Goal: Information Seeking & Learning: Find contact information

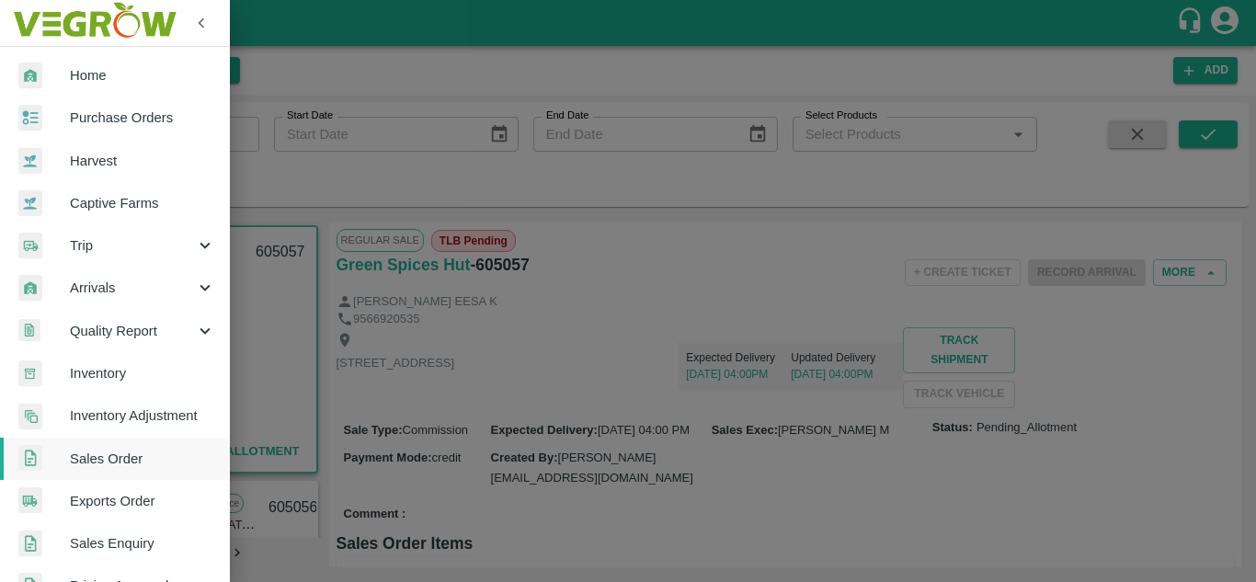
scroll to position [1415, 0]
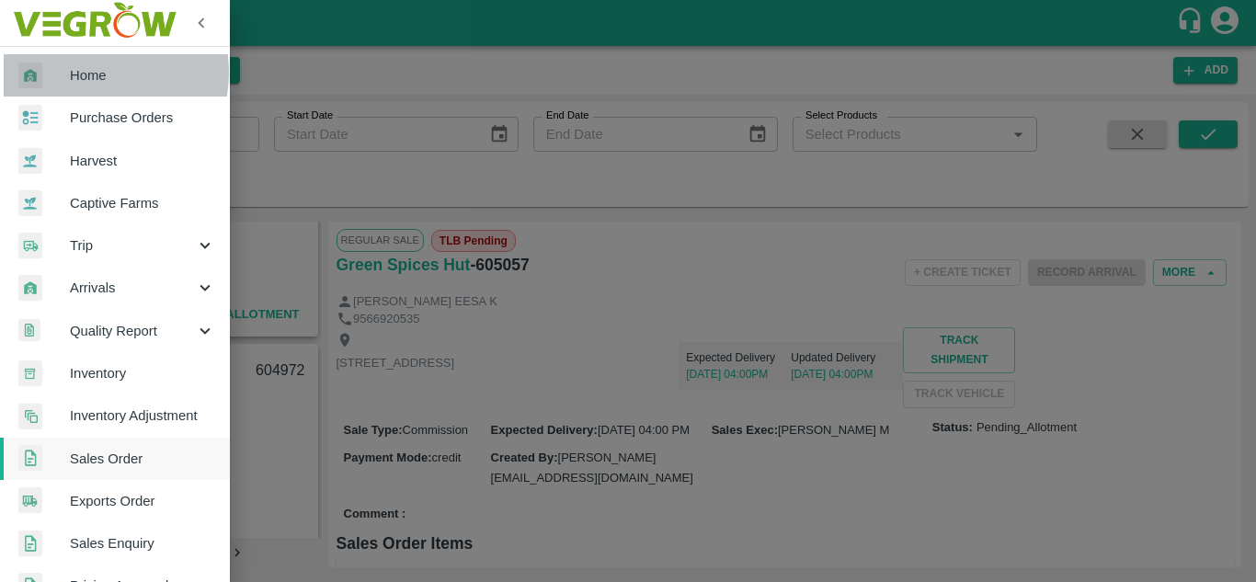
click at [85, 73] on span "Home" at bounding box center [142, 75] width 145 height 20
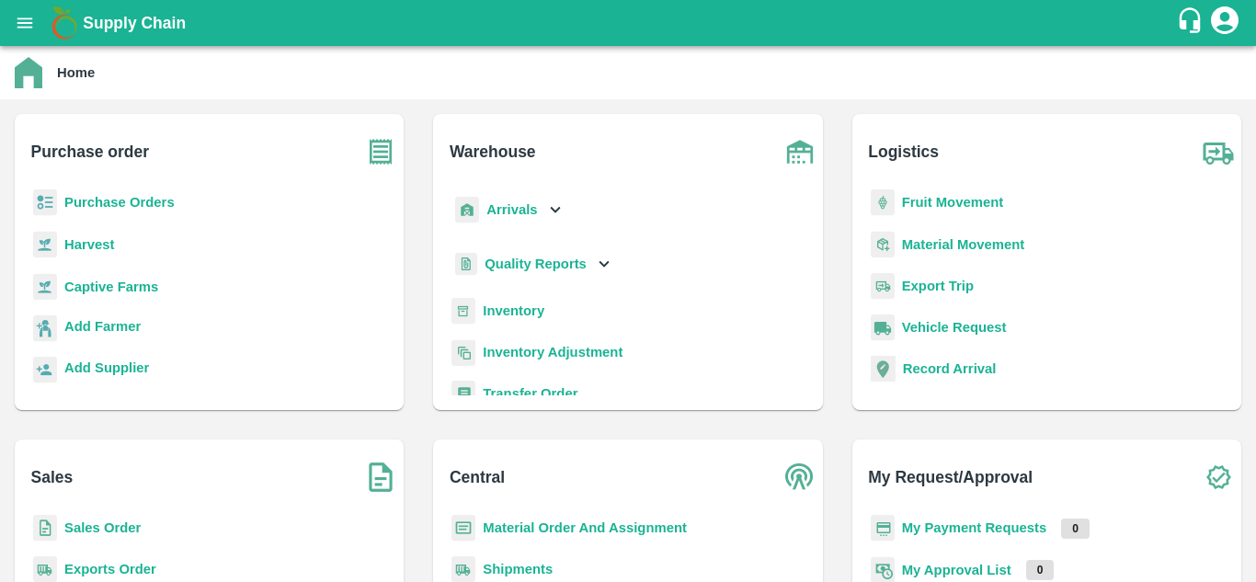
click at [123, 523] on b "Sales Order" at bounding box center [102, 527] width 76 height 15
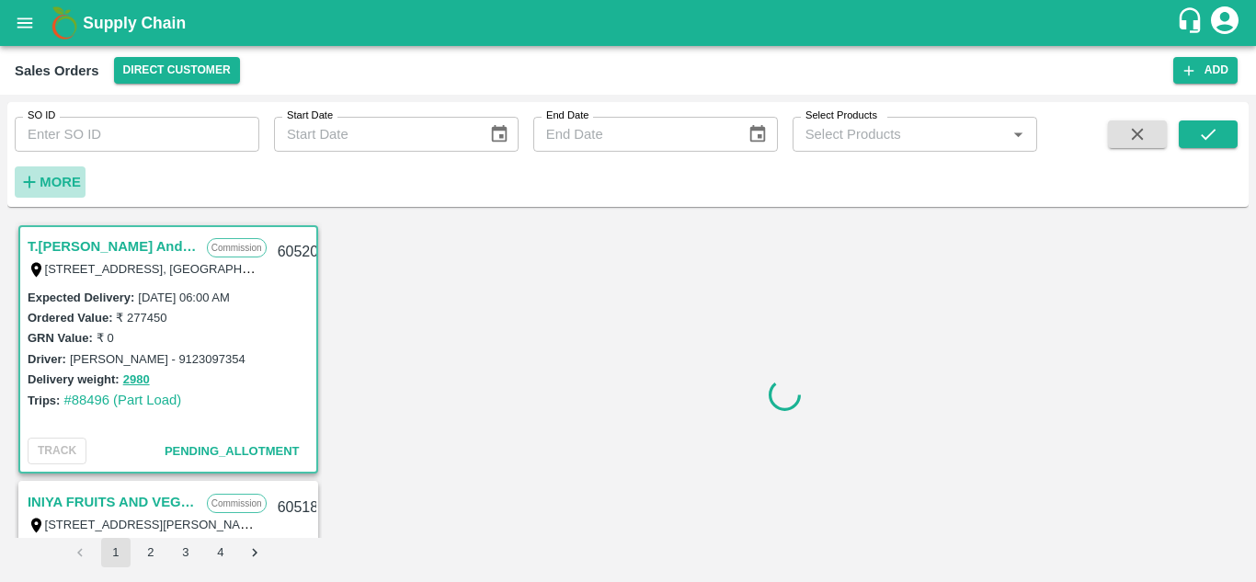
click at [51, 181] on strong "More" at bounding box center [60, 182] width 41 height 15
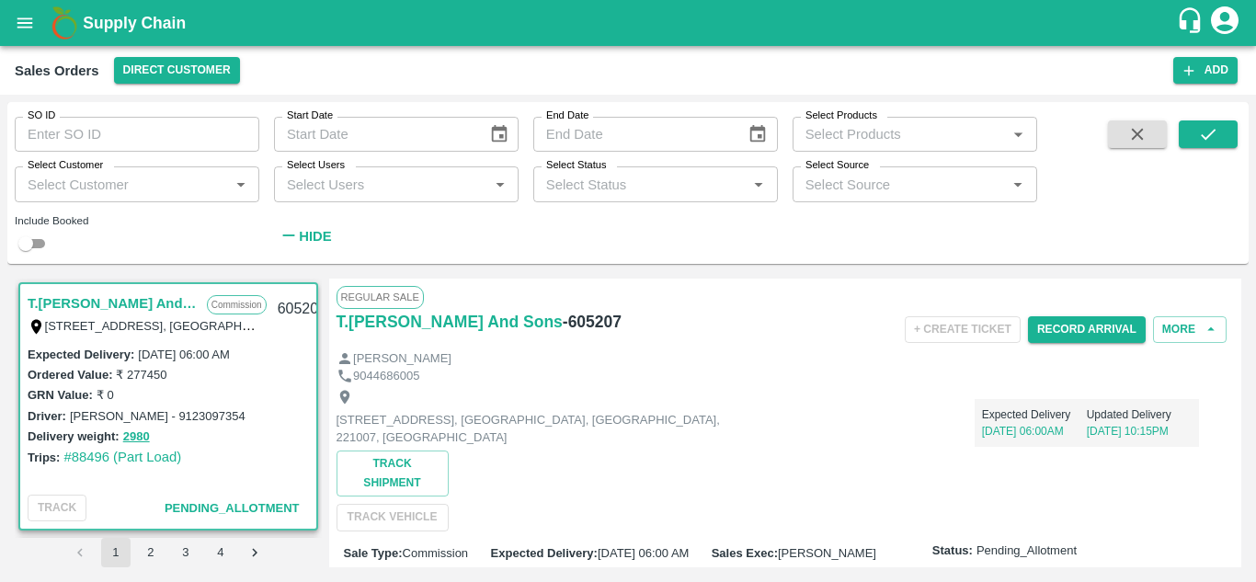
click at [92, 174] on input "Select Customer" at bounding box center [121, 184] width 203 height 24
type input "[PERSON_NAME]"
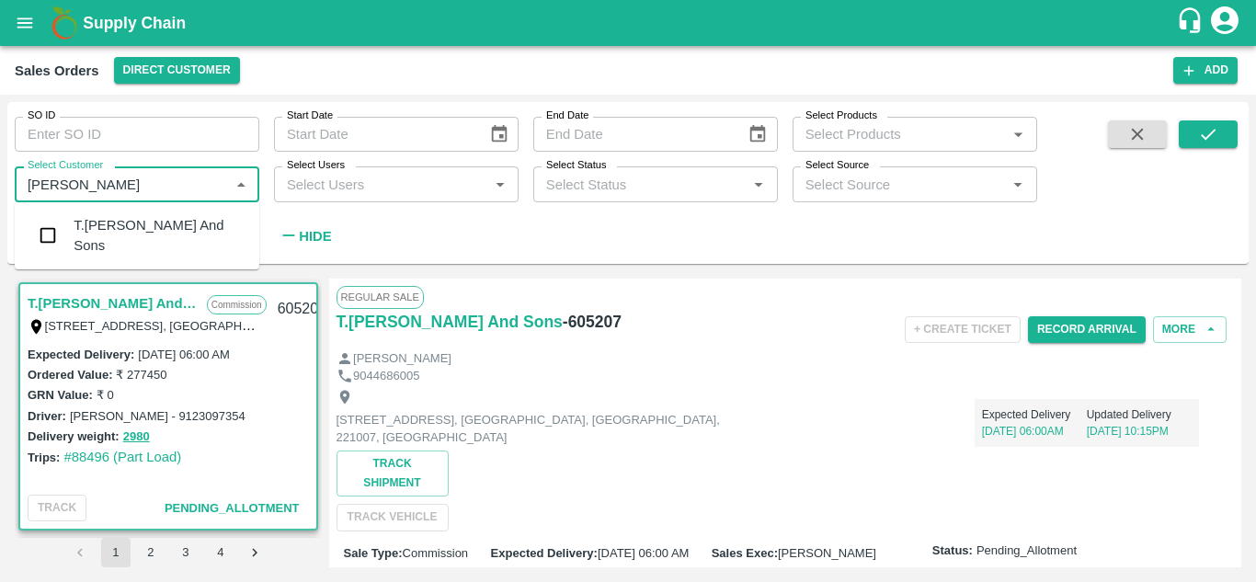
click at [117, 231] on div "T.[PERSON_NAME] And Sons" at bounding box center [159, 235] width 171 height 41
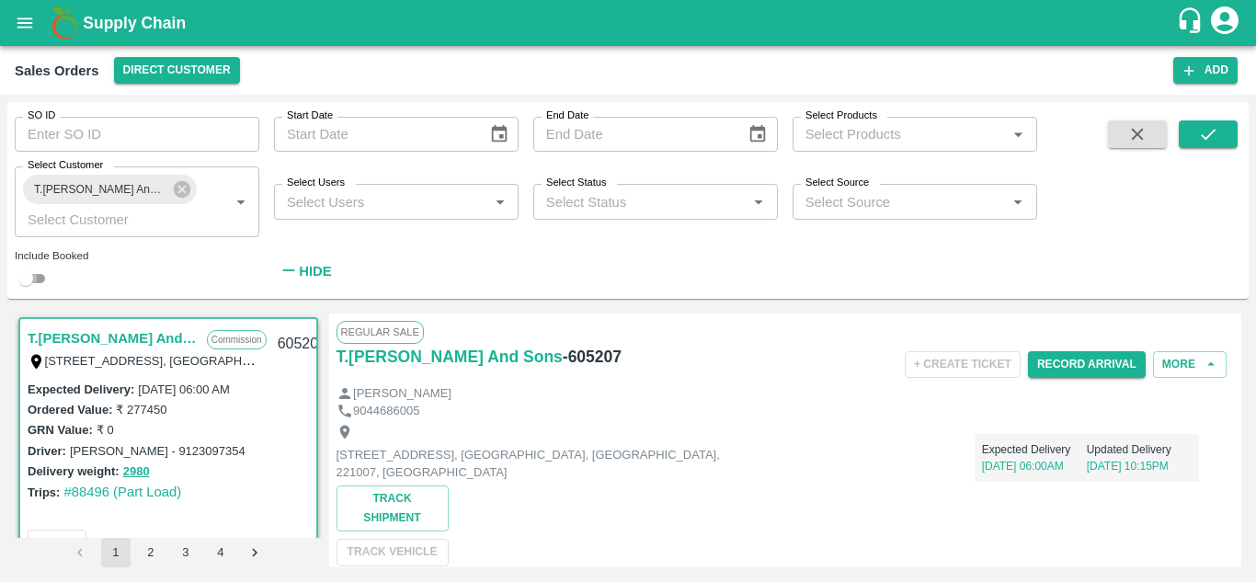
click at [32, 275] on input "checkbox" at bounding box center [26, 279] width 66 height 22
checkbox input "true"
click at [1234, 126] on button "submit" at bounding box center [1208, 134] width 59 height 28
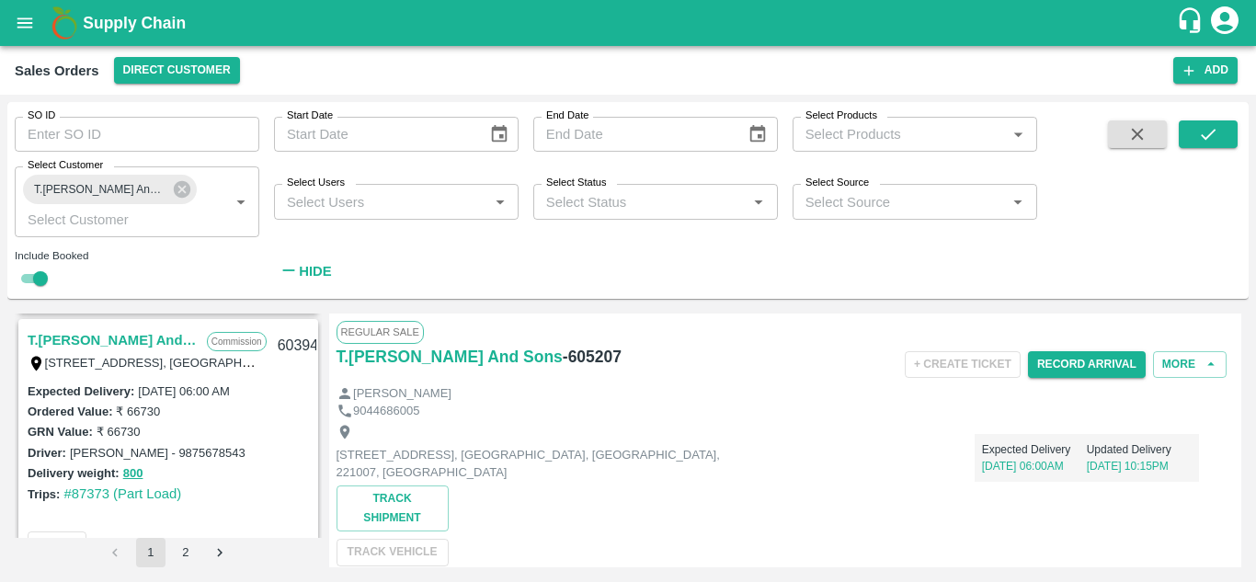
scroll to position [1785, 0]
click at [127, 336] on link "T.[PERSON_NAME] And Sons" at bounding box center [113, 343] width 170 height 24
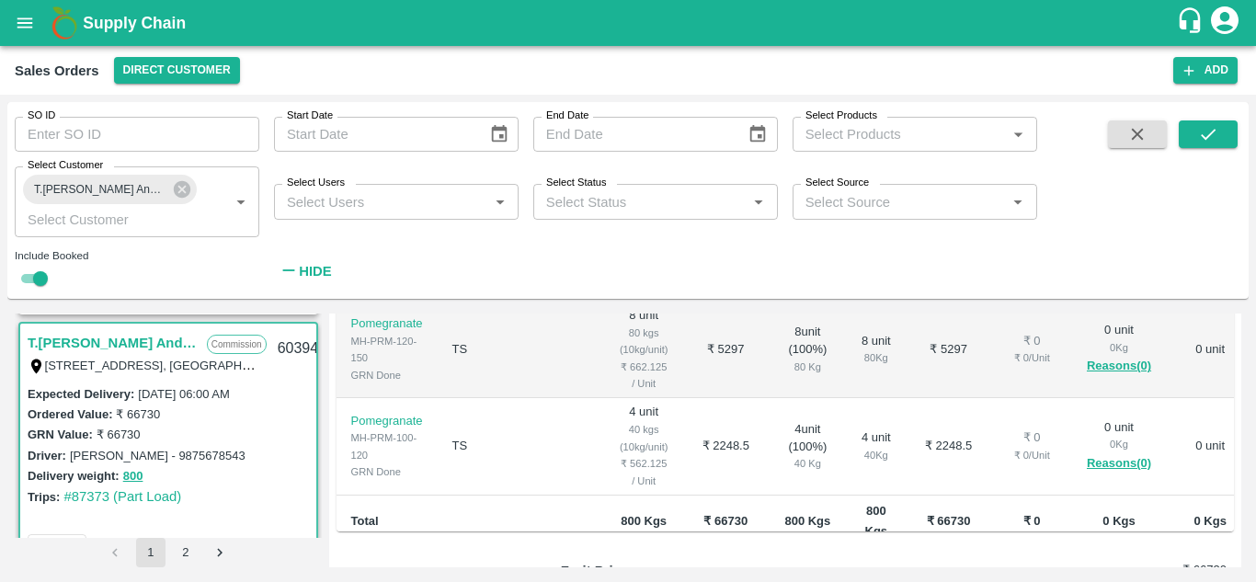
scroll to position [732, 0]
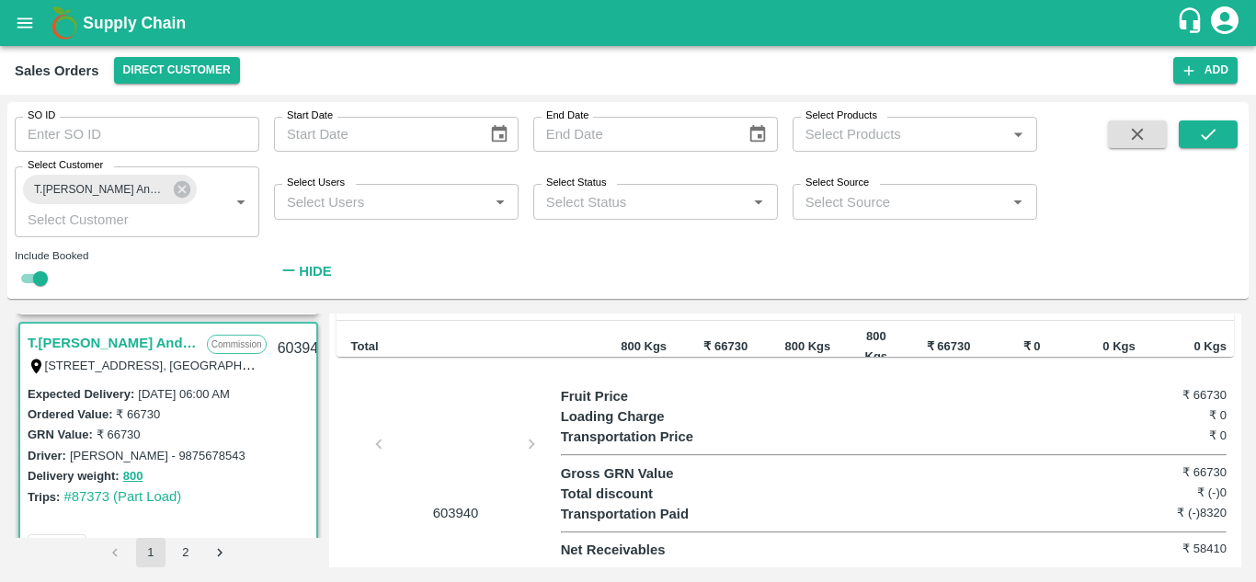
click at [432, 437] on div at bounding box center [456, 449] width 138 height 97
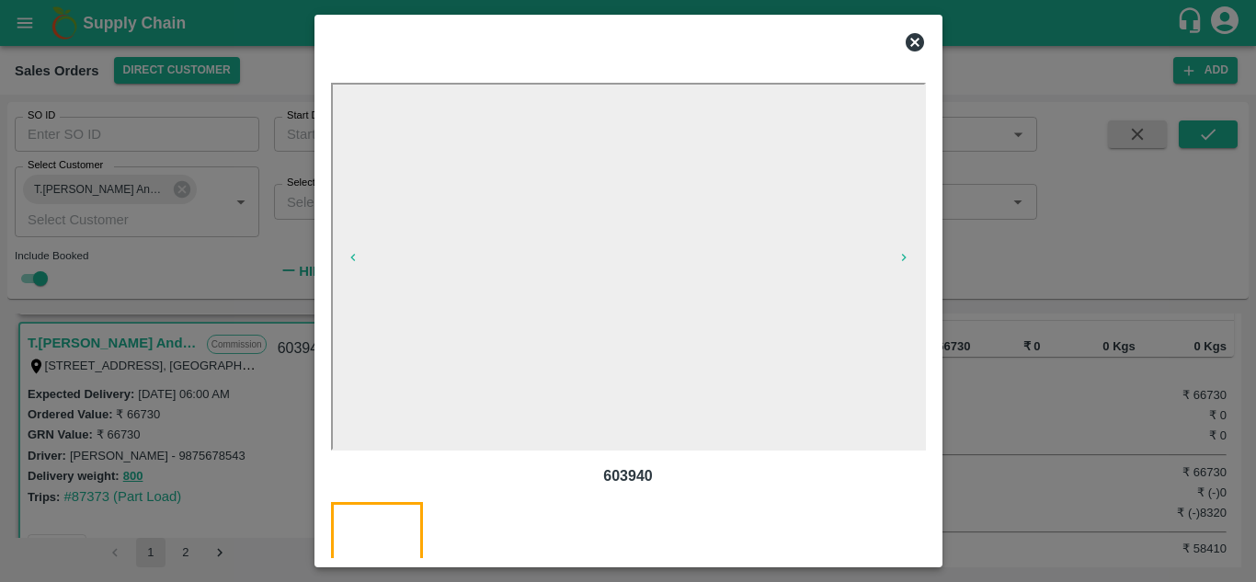
click at [914, 40] on icon at bounding box center [915, 42] width 22 height 22
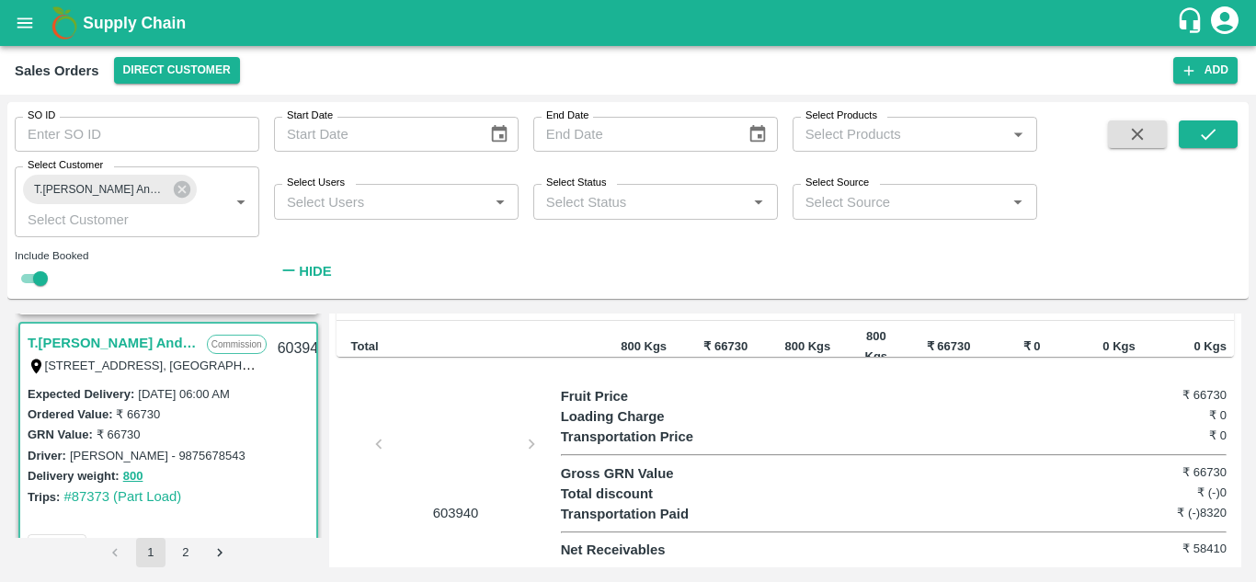
click at [91, 455] on label "[PERSON_NAME] - 9875678543" at bounding box center [158, 456] width 176 height 14
copy label "[PERSON_NAME]"
click at [160, 450] on label "[PERSON_NAME] - 9875678543" at bounding box center [158, 456] width 176 height 14
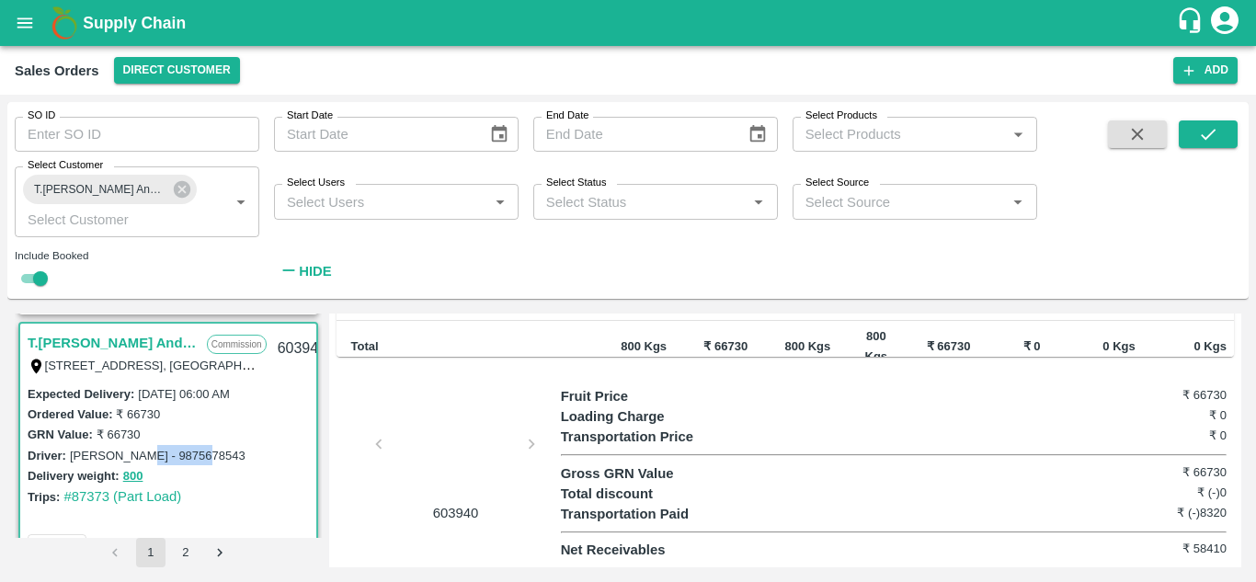
copy label "9875678543"
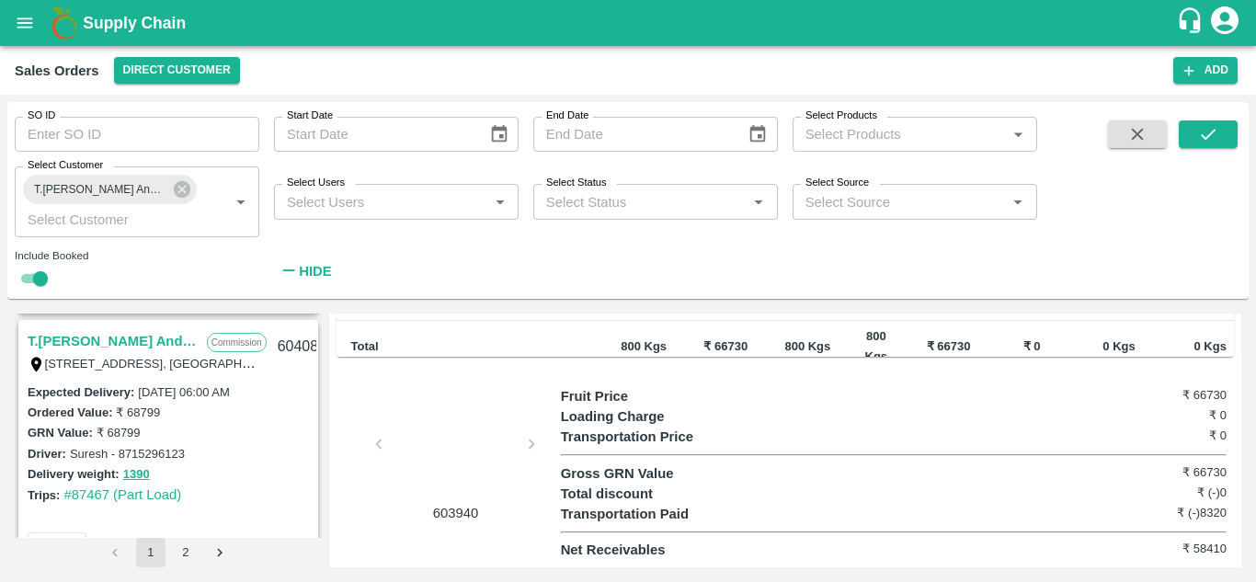
scroll to position [1526, 0]
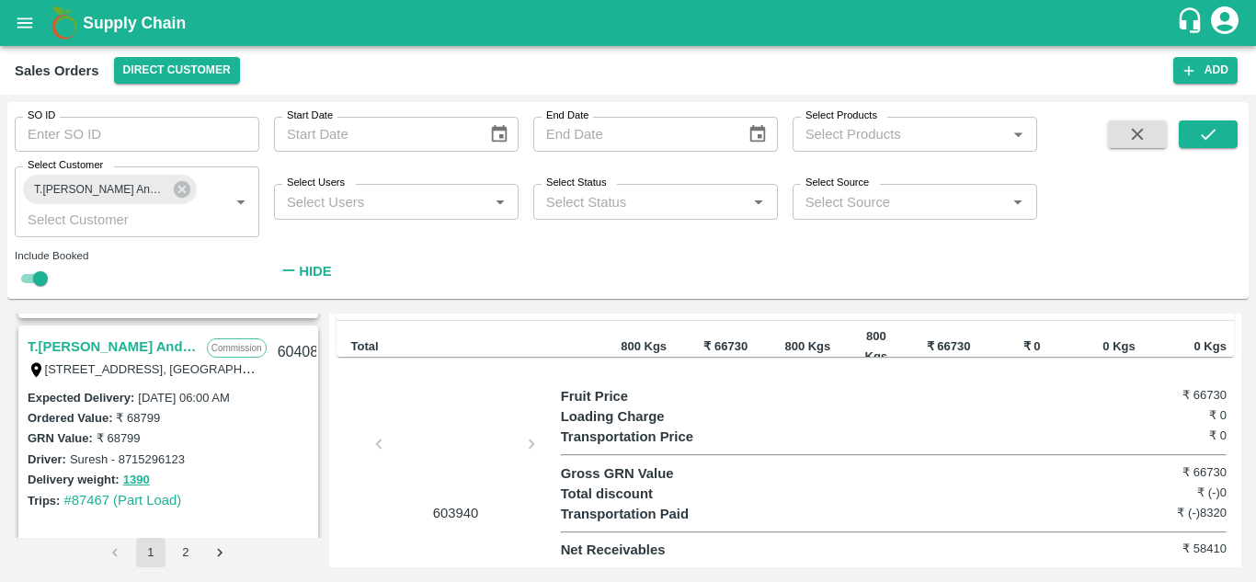
click at [159, 340] on link "T.[PERSON_NAME] And Sons" at bounding box center [113, 347] width 170 height 24
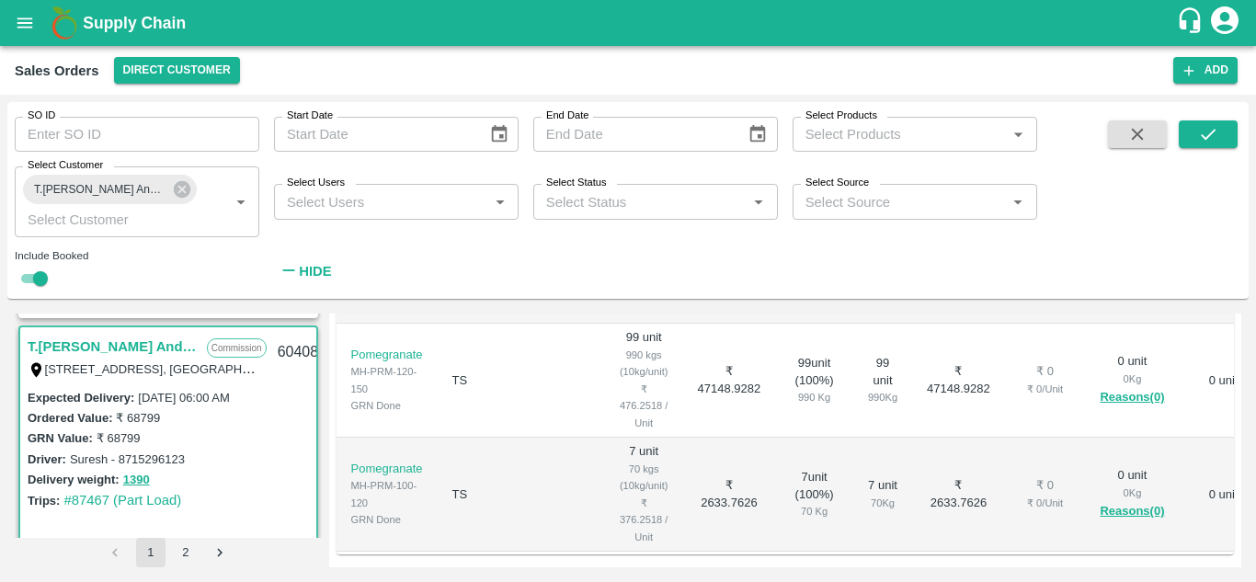
scroll to position [732, 0]
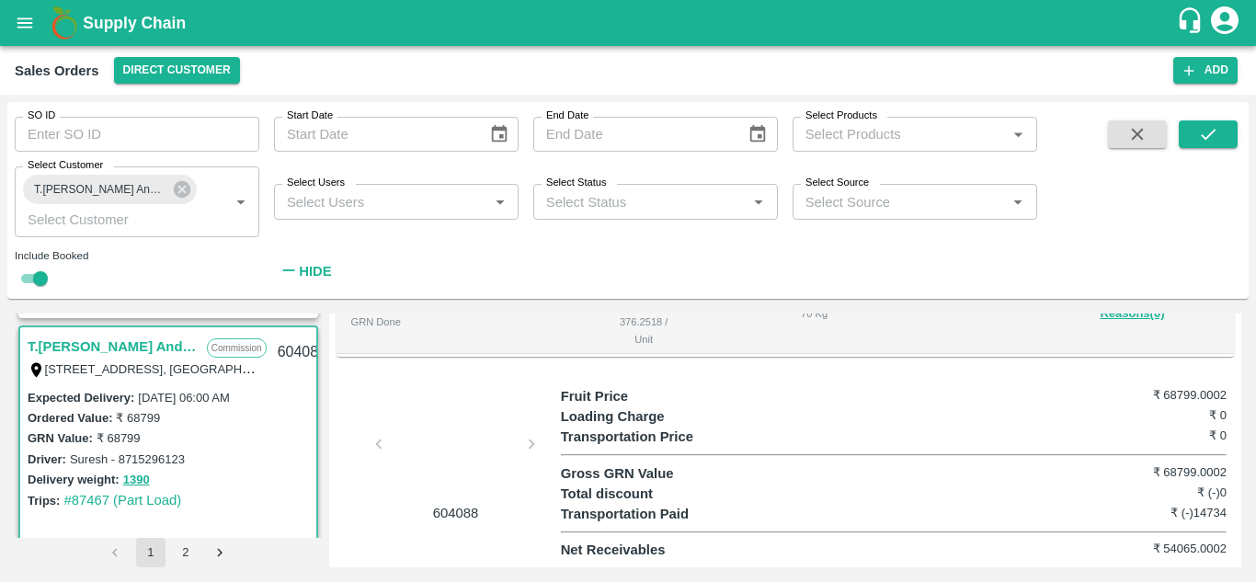
click at [449, 417] on div at bounding box center [456, 449] width 138 height 97
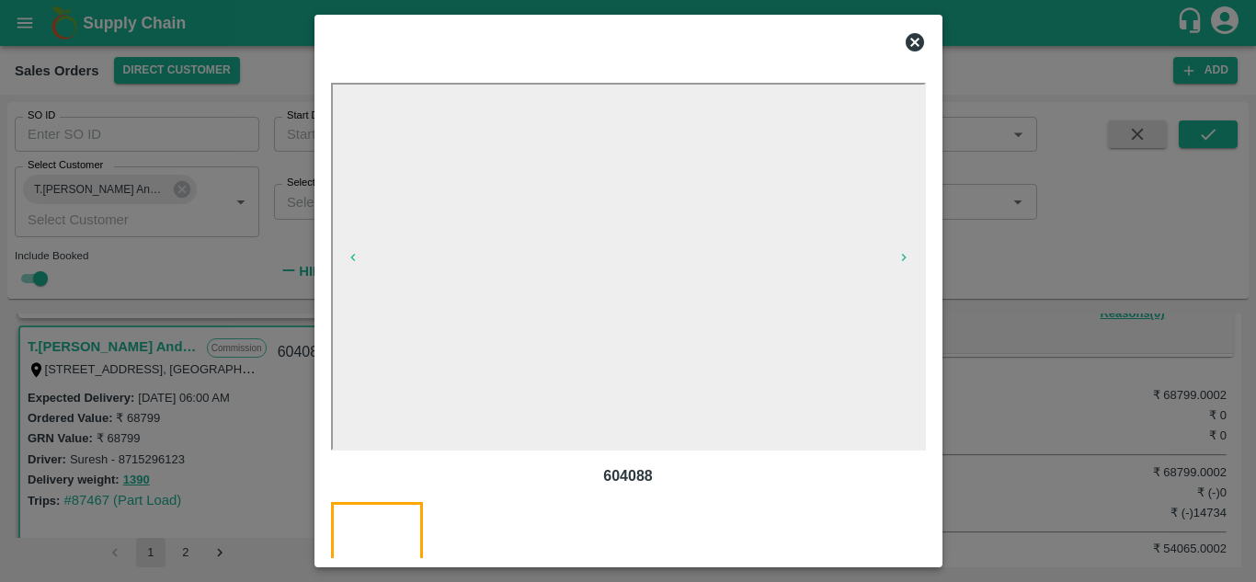
click at [912, 46] on icon at bounding box center [915, 42] width 18 height 18
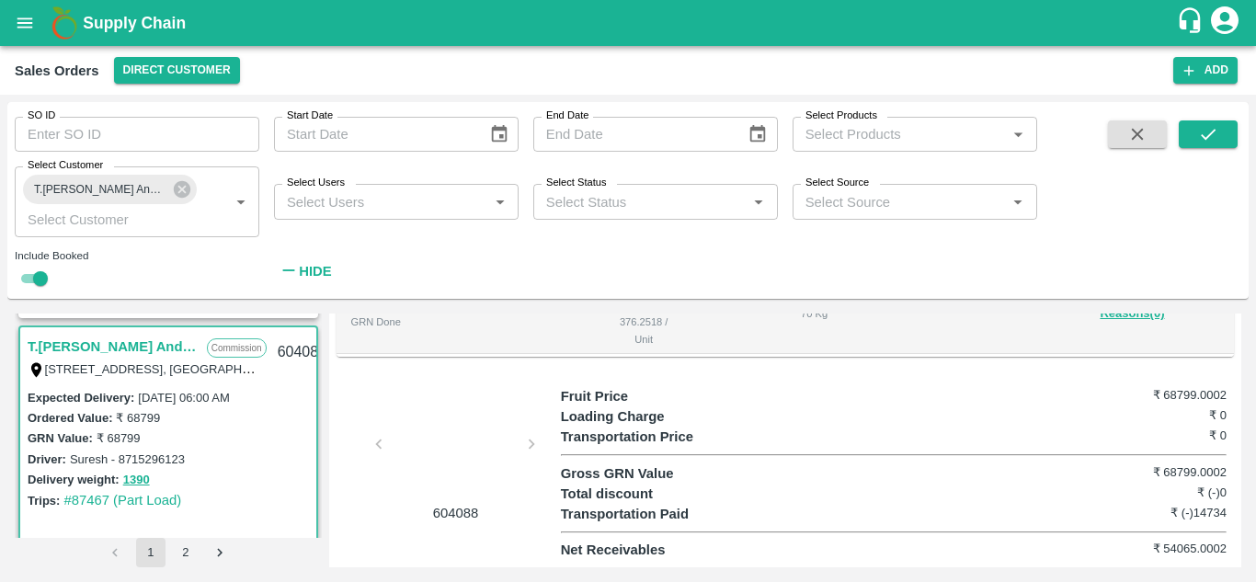
click at [86, 459] on label "Suresh - 8715296123" at bounding box center [127, 459] width 115 height 14
copy label "Suresh"
click at [167, 452] on label "Suresh - 8715296123" at bounding box center [127, 459] width 115 height 14
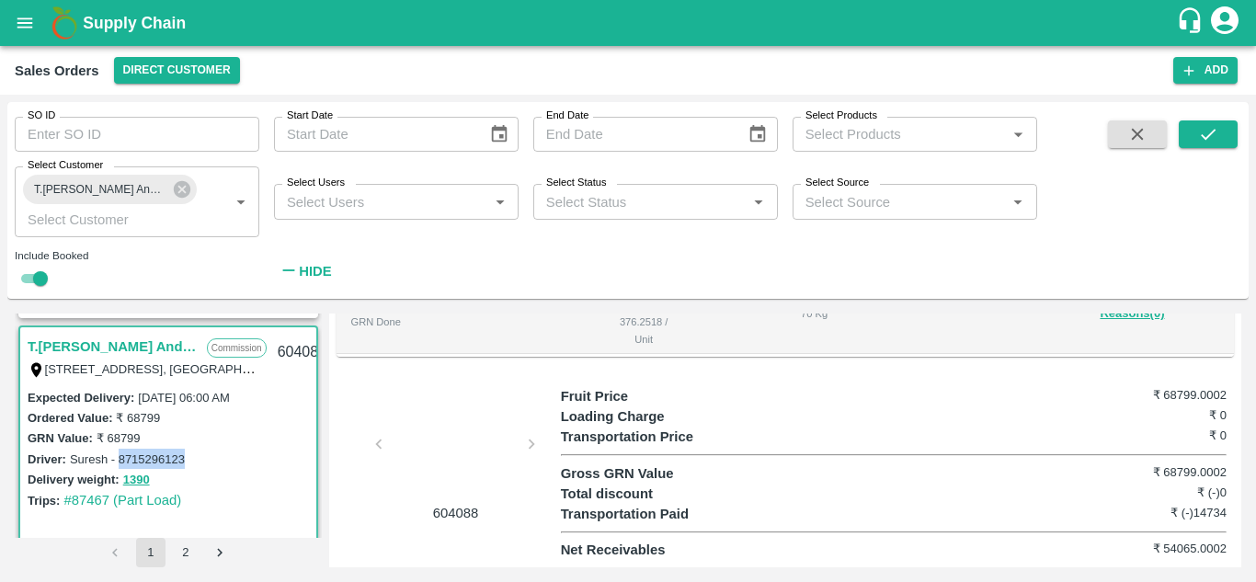
copy label "8715296123"
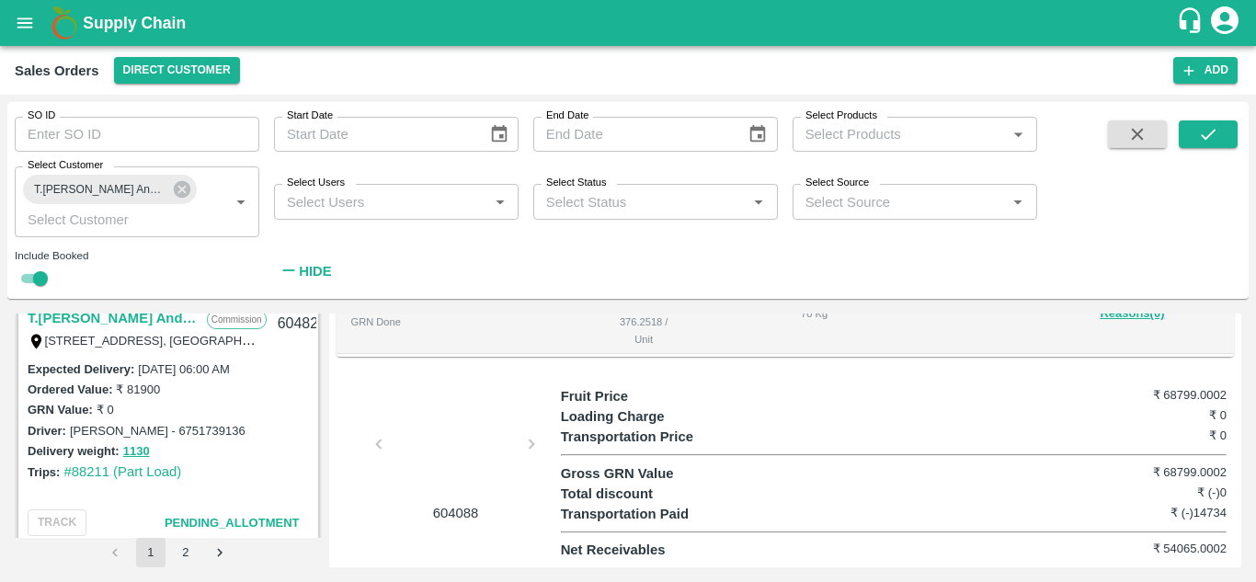
scroll to position [531, 0]
click at [164, 316] on link "T.[PERSON_NAME] And Sons" at bounding box center [113, 319] width 170 height 24
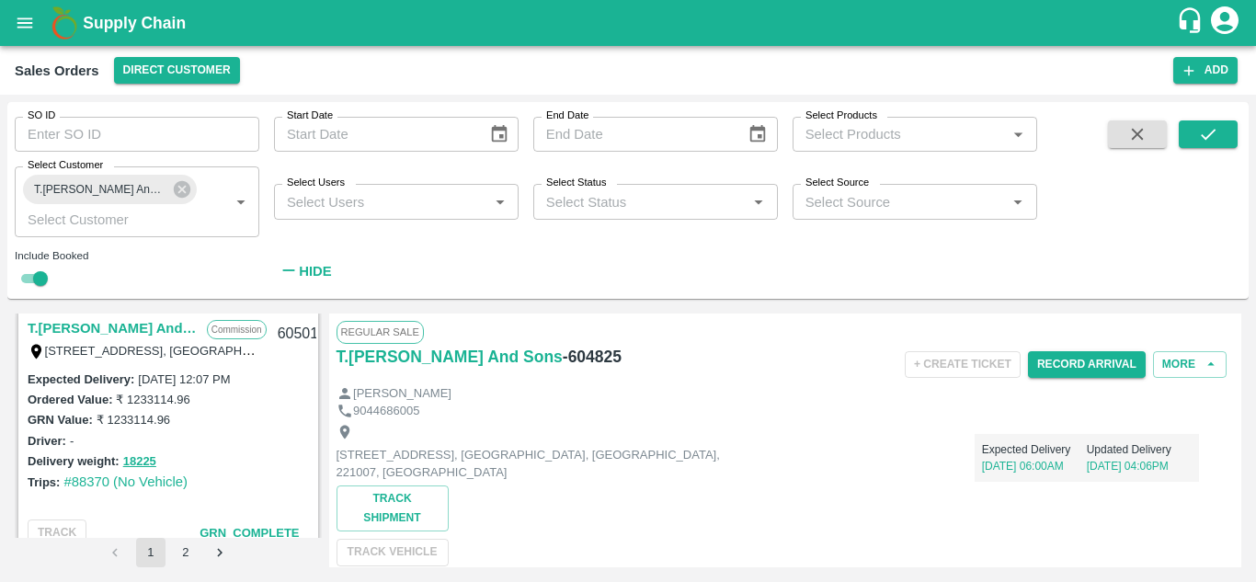
scroll to position [265, 0]
click at [265, 383] on div "Expected Delivery : [DATE] 12:07 PM" at bounding box center [168, 380] width 281 height 20
click at [154, 336] on link "T.[PERSON_NAME] And Sons" at bounding box center [113, 329] width 170 height 24
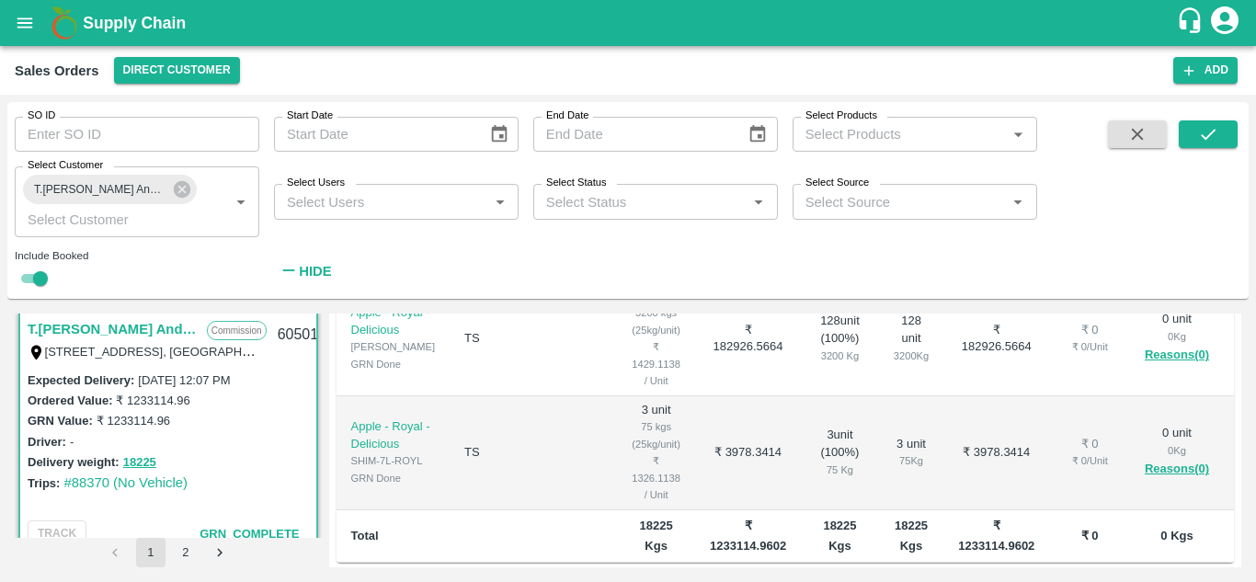
scroll to position [792, 0]
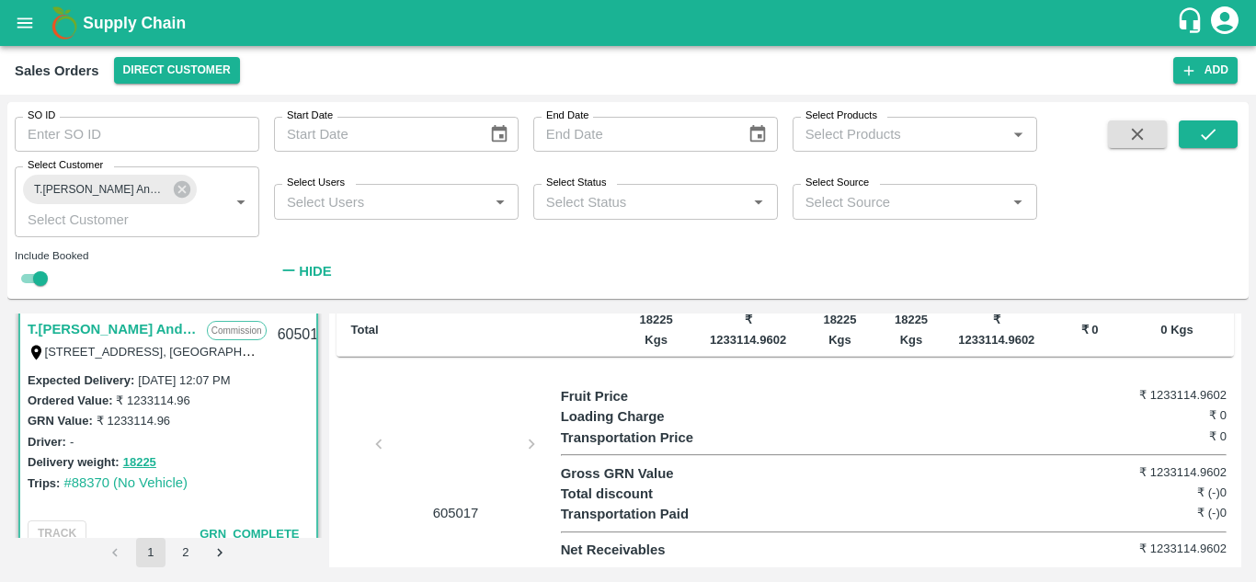
click at [464, 417] on div at bounding box center [456, 449] width 138 height 97
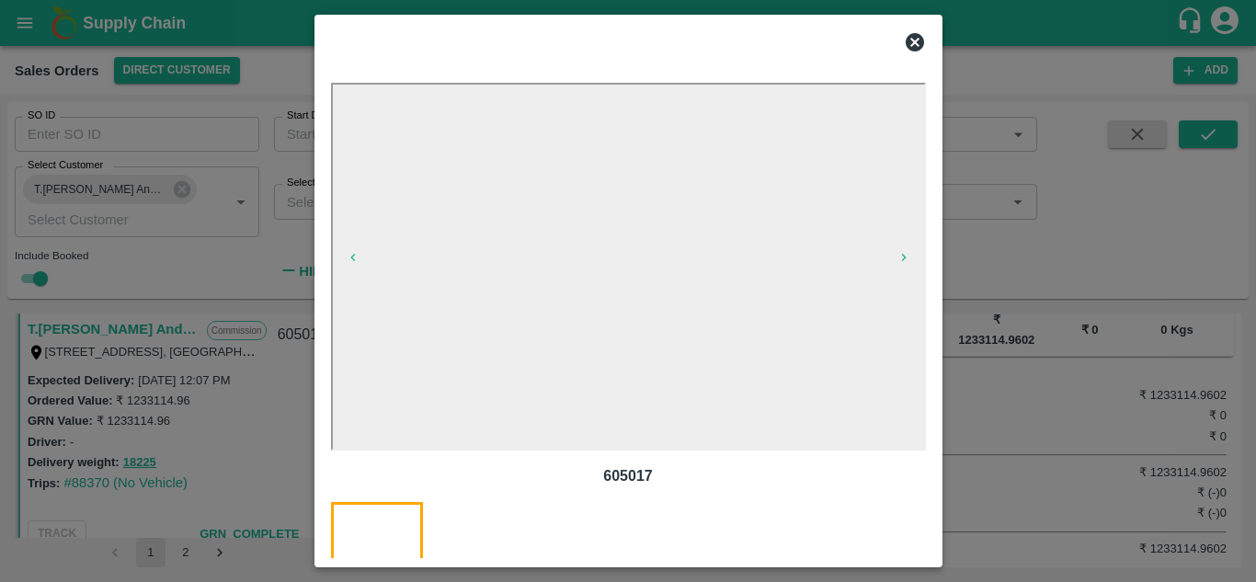
click at [913, 48] on icon at bounding box center [915, 42] width 18 height 18
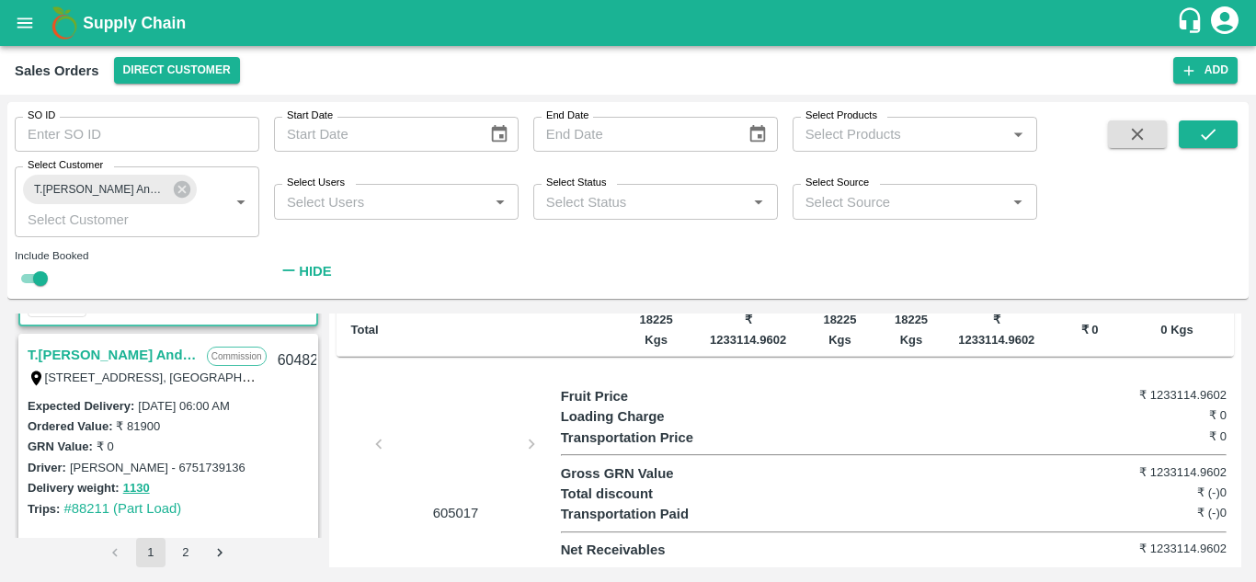
scroll to position [500, 0]
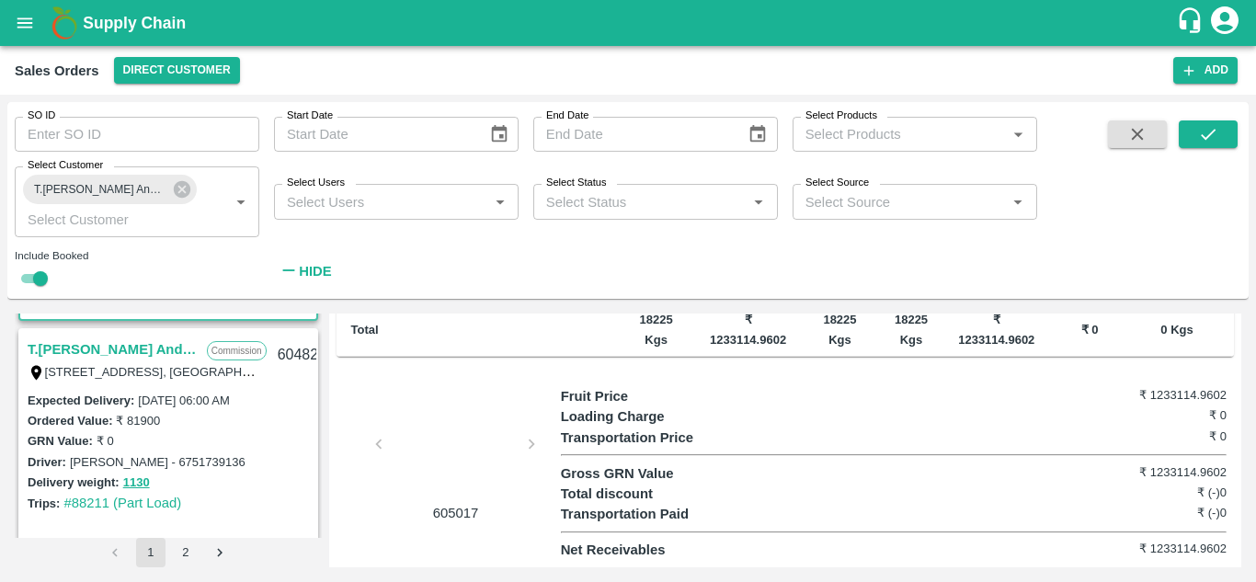
click at [157, 342] on link "T.[PERSON_NAME] And Sons" at bounding box center [113, 349] width 170 height 24
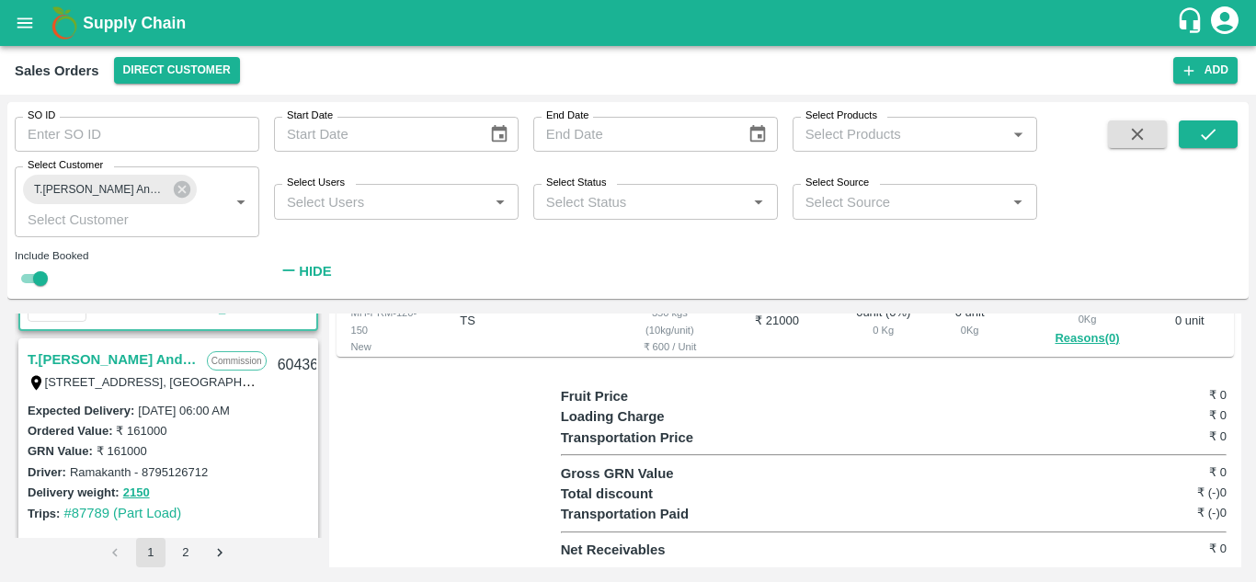
scroll to position [745, 0]
click at [143, 356] on link "T.[PERSON_NAME] And Sons" at bounding box center [113, 361] width 170 height 24
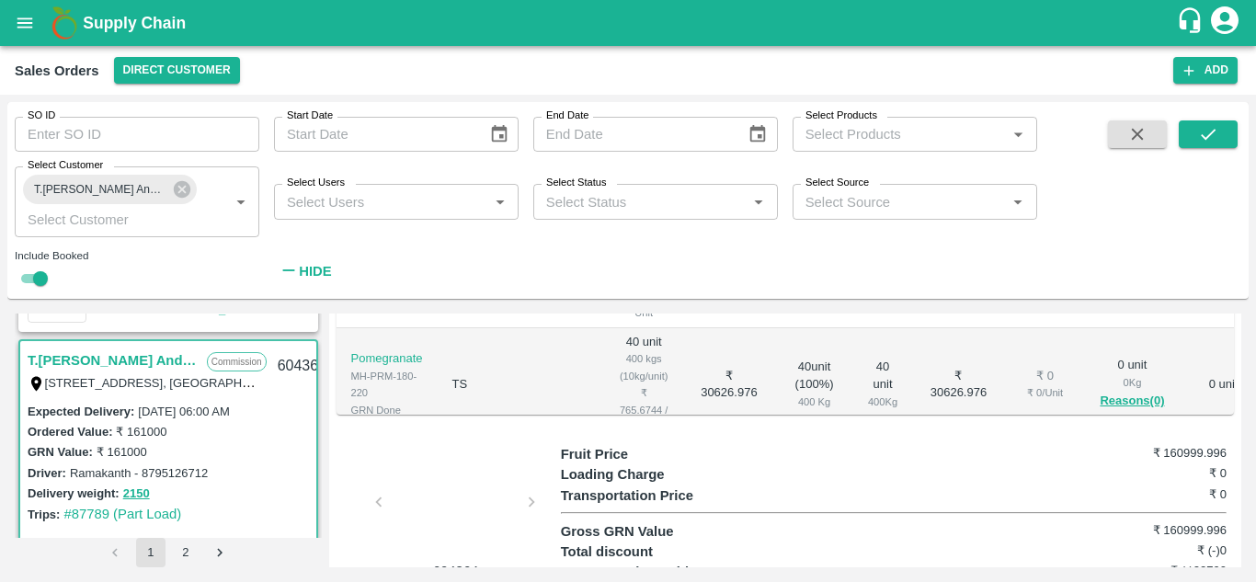
scroll to position [792, 0]
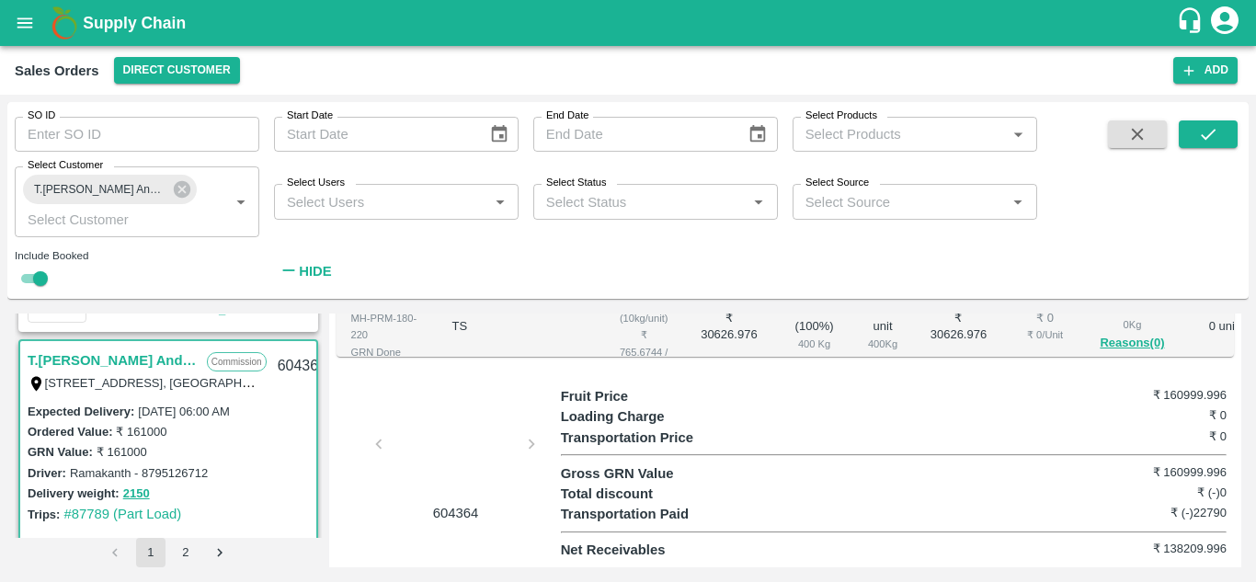
click at [455, 448] on div at bounding box center [456, 449] width 138 height 97
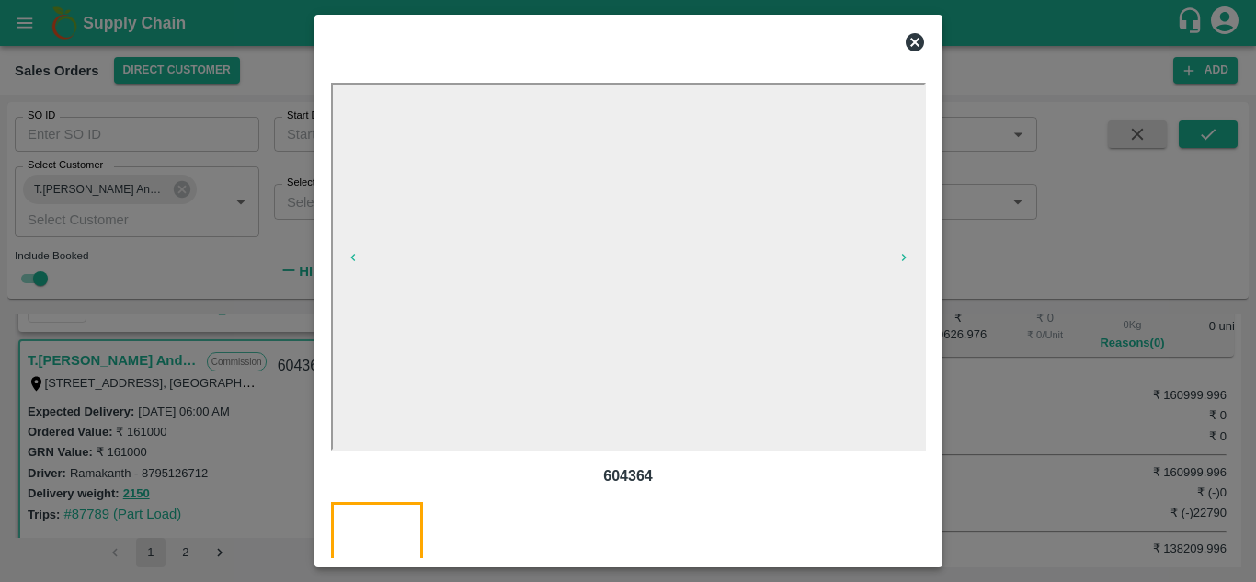
click at [910, 41] on icon at bounding box center [915, 42] width 18 height 18
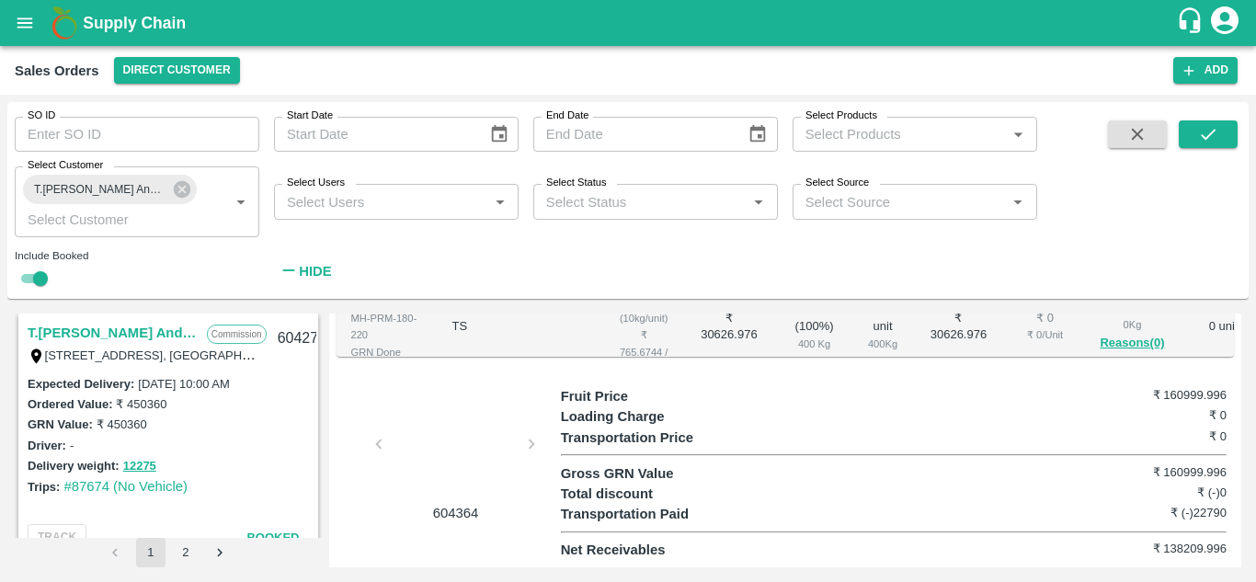
scroll to position [1032, 0]
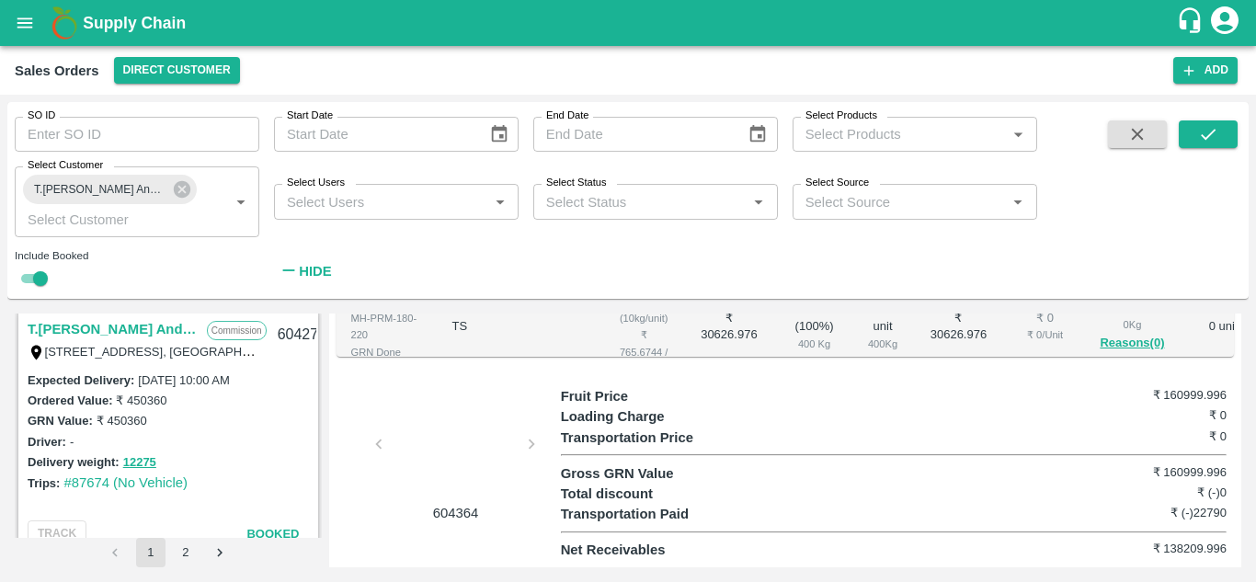
click at [109, 333] on link "T.[PERSON_NAME] And Sons" at bounding box center [113, 329] width 170 height 24
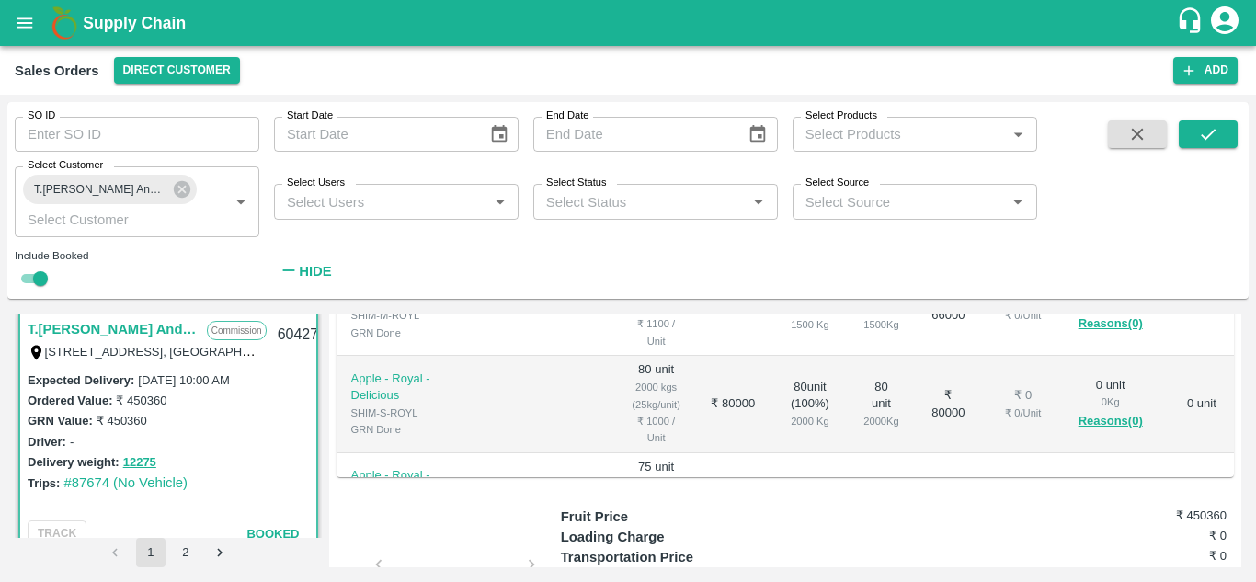
scroll to position [732, 0]
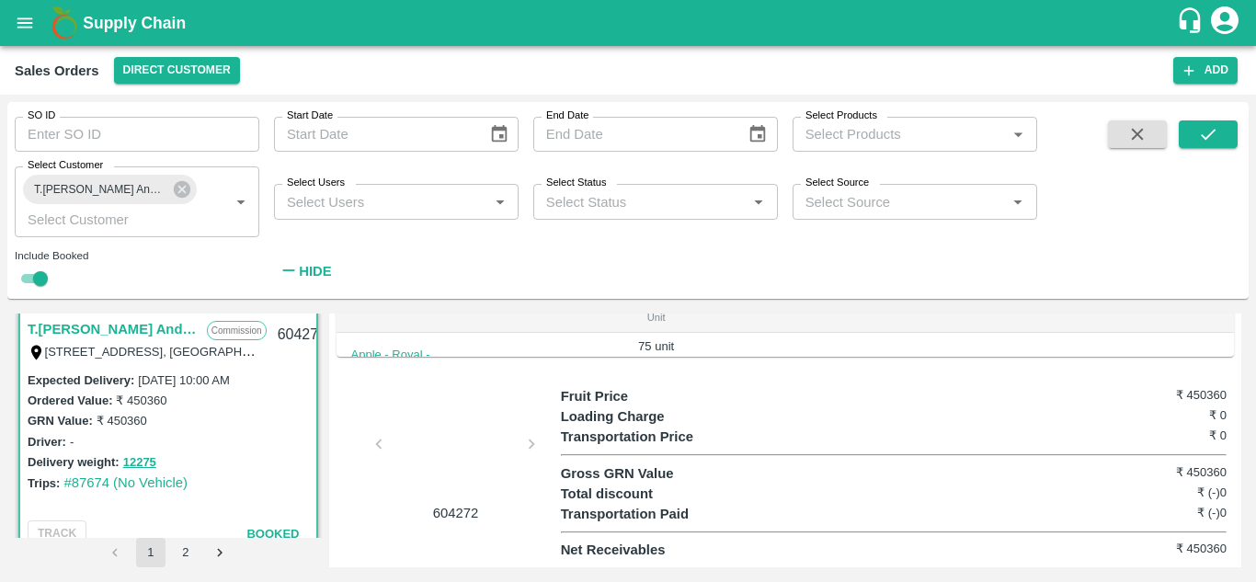
click at [460, 441] on div at bounding box center [456, 449] width 138 height 97
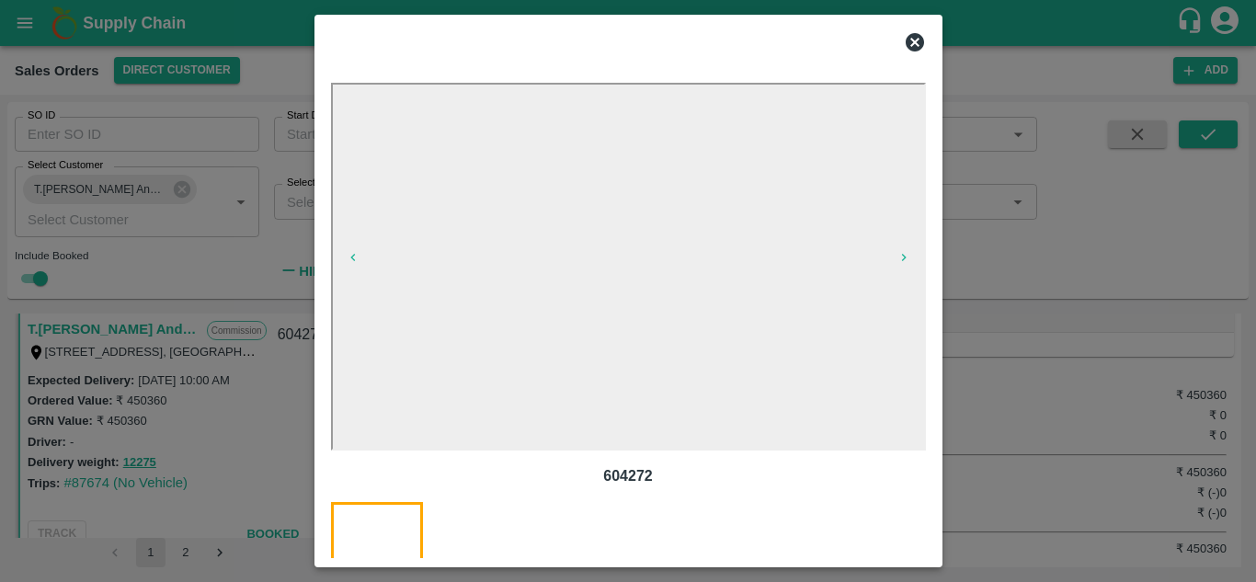
click at [920, 43] on icon at bounding box center [915, 42] width 18 height 18
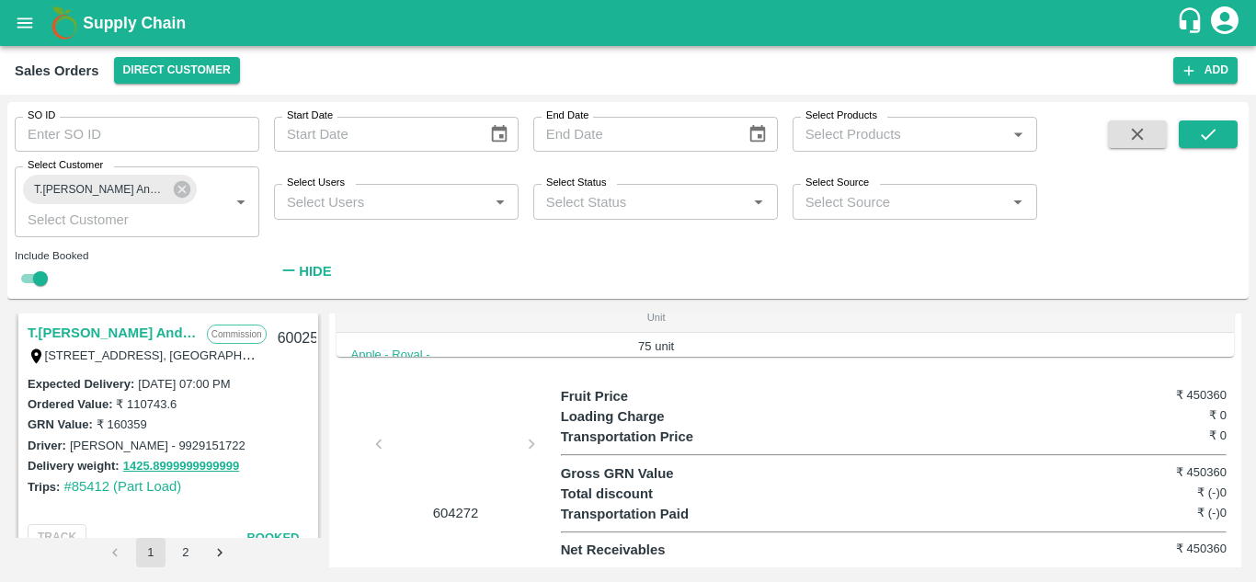
scroll to position [5883, 0]
click at [161, 341] on link "T.[PERSON_NAME] And Sons" at bounding box center [113, 335] width 170 height 24
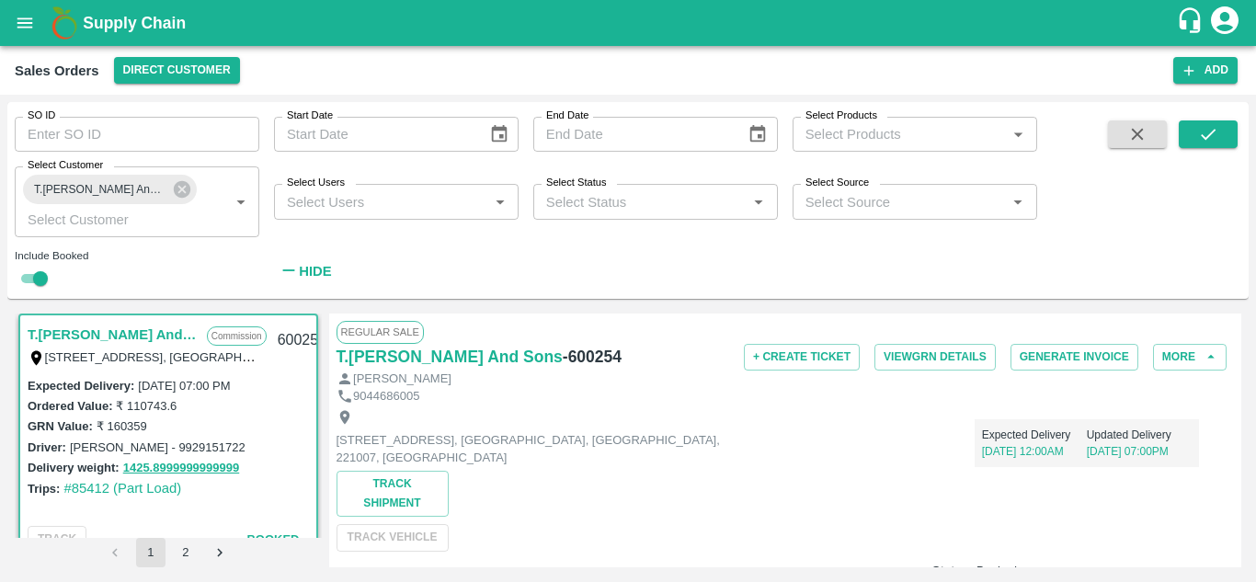
click at [587, 350] on h6 "- 600254" at bounding box center [592, 357] width 59 height 26
copy h6 "600254"
